Goal: Find contact information: Find contact information

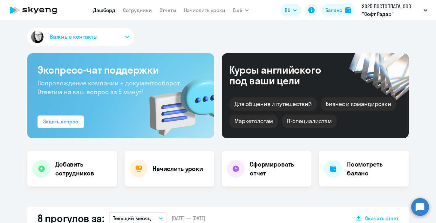
select select "30"
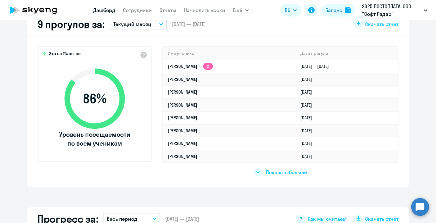
scroll to position [196, 0]
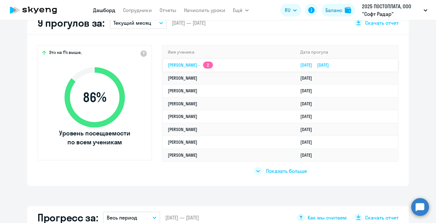
click at [203, 64] on app-skyeng-badge "2" at bounding box center [208, 65] width 10 height 7
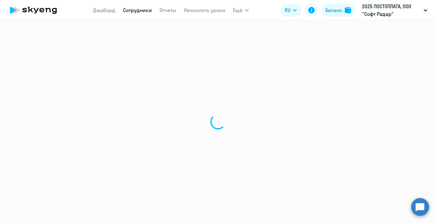
select select "english"
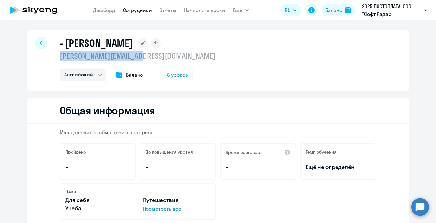
drag, startPoint x: 153, startPoint y: 60, endPoint x: 59, endPoint y: 56, distance: 94.1
click at [60, 56] on p "[PERSON_NAME][EMAIL_ADDRESS][DOMAIN_NAME]" at bounding box center [138, 56] width 156 height 10
copy p "[PERSON_NAME][EMAIL_ADDRESS][DOMAIN_NAME]"
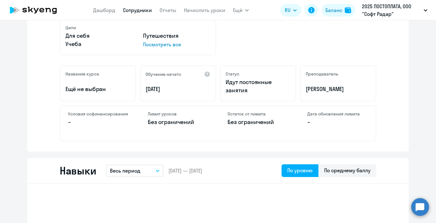
scroll to position [167, 0]
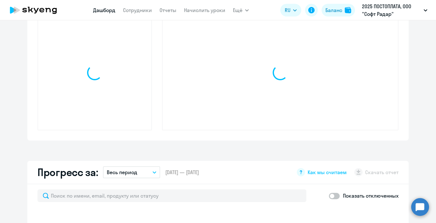
select select "30"
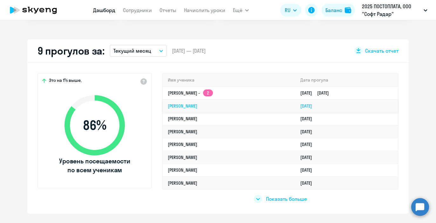
scroll to position [168, 0]
click at [275, 200] on span "Показать больше" at bounding box center [286, 198] width 41 height 7
click at [265, 199] on div "Показать меньше" at bounding box center [280, 199] width 54 height 8
